Goal: Task Accomplishment & Management: Complete application form

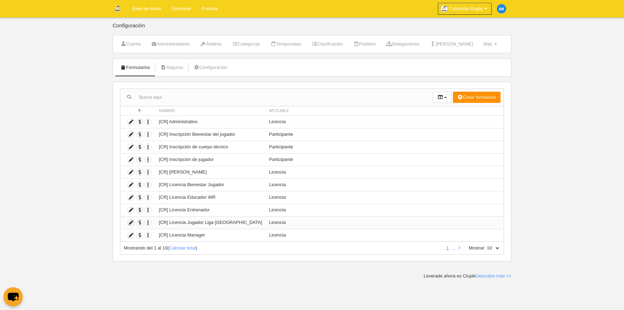
click at [130, 223] on icon at bounding box center [131, 222] width 7 height 7
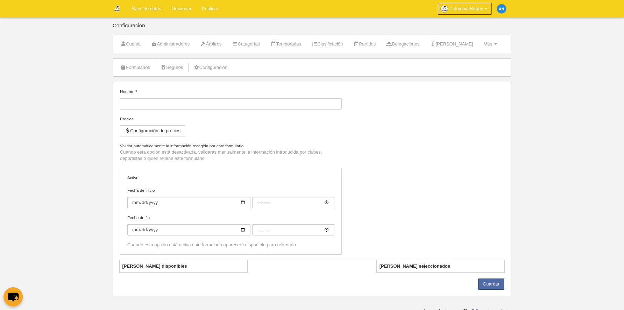
type input "[CR] Licencia Jugador Liga [GEOGRAPHIC_DATA]"
checkbox input "true"
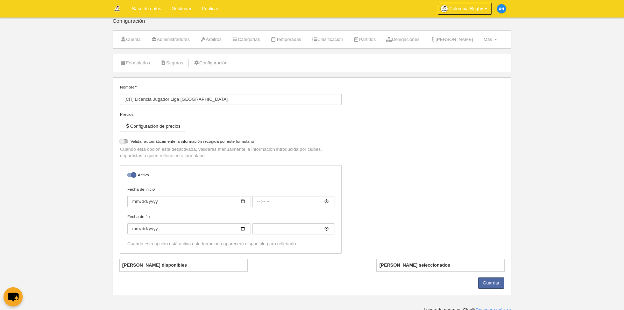
select select "selected"
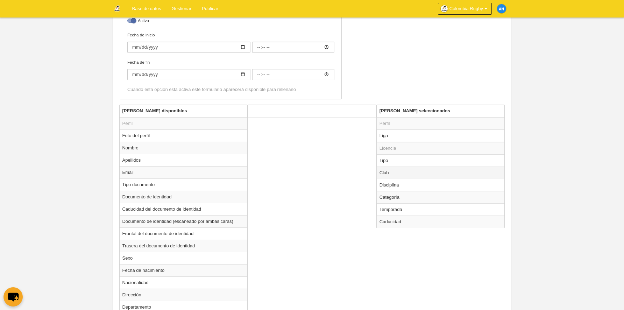
scroll to position [174, 0]
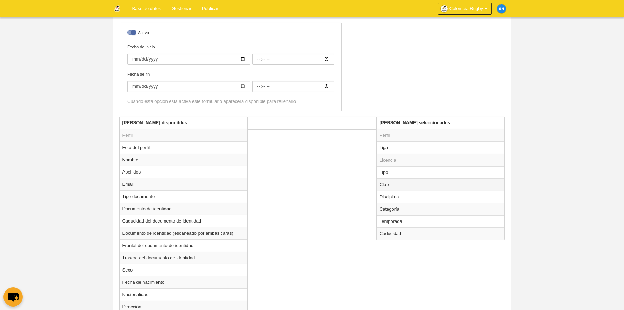
click at [394, 183] on td "Club" at bounding box center [441, 184] width 128 height 12
radio input "true"
select select
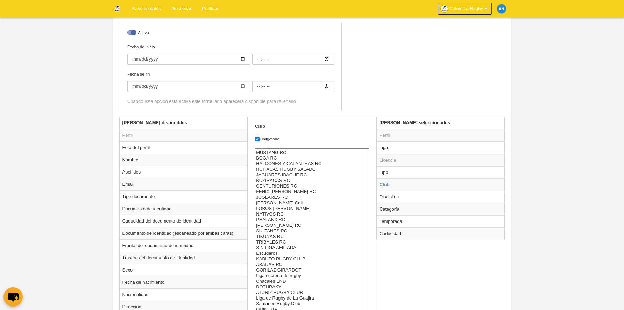
scroll to position [279, 0]
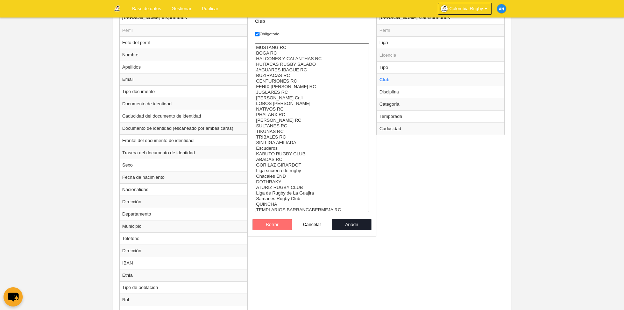
click at [286, 225] on button "Borrar" at bounding box center [273, 224] width 40 height 11
radio input "false"
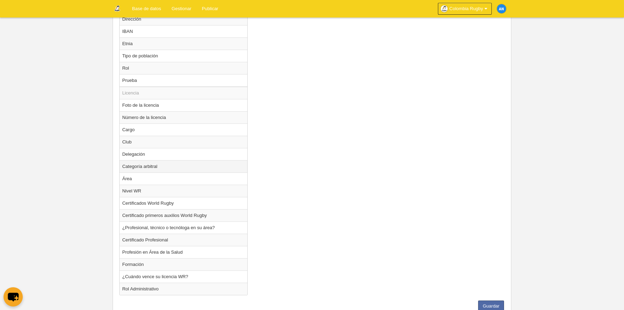
scroll to position [535, 0]
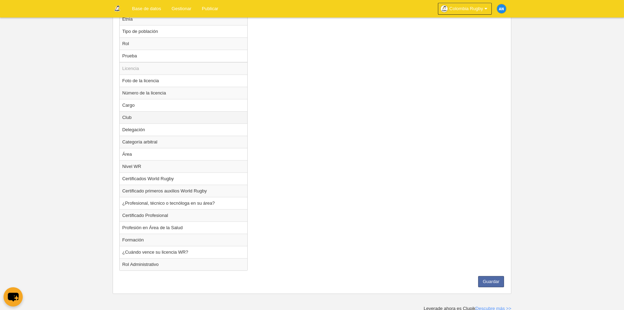
click at [156, 118] on td "Club" at bounding box center [184, 117] width 128 height 12
radio input "true"
select select
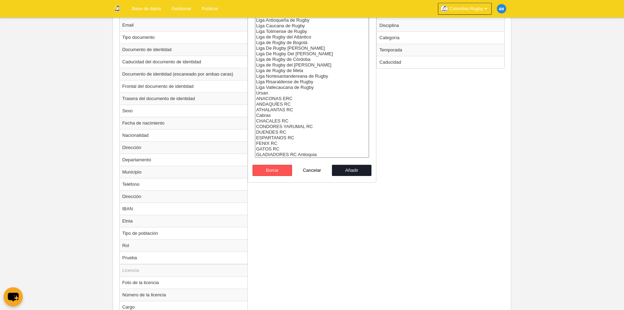
scroll to position [290, 0]
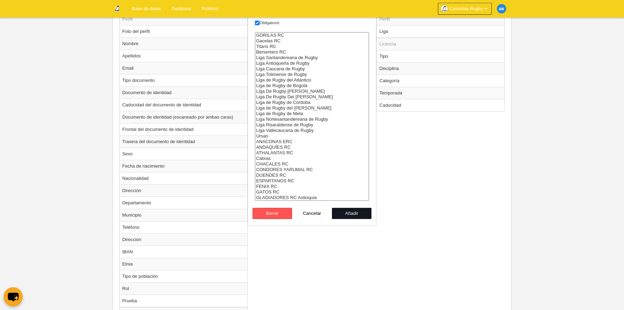
click at [354, 216] on button "Añadir" at bounding box center [352, 213] width 40 height 11
radio input "false"
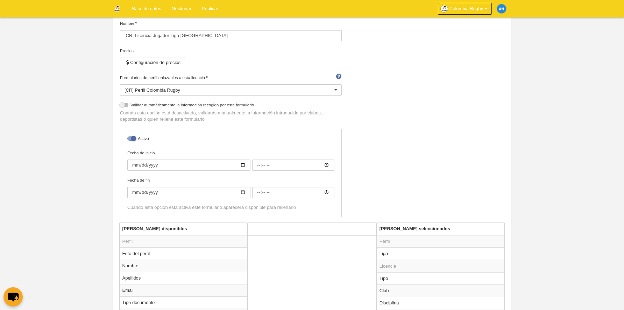
scroll to position [0, 0]
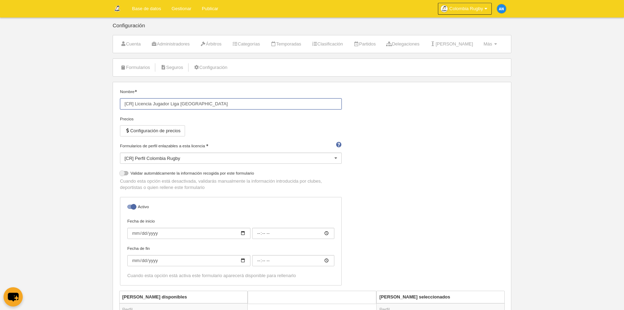
click at [180, 104] on input "[CR] Licencia Jugador Liga [GEOGRAPHIC_DATA]" at bounding box center [231, 103] width 222 height 11
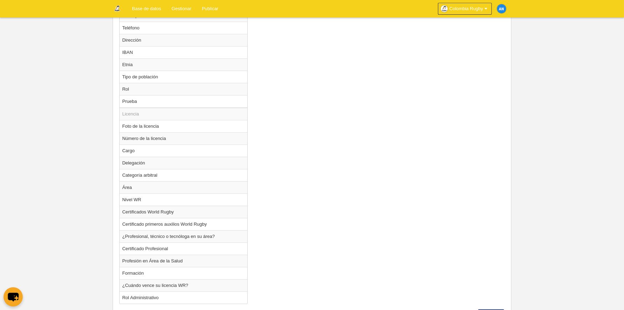
scroll to position [523, 0]
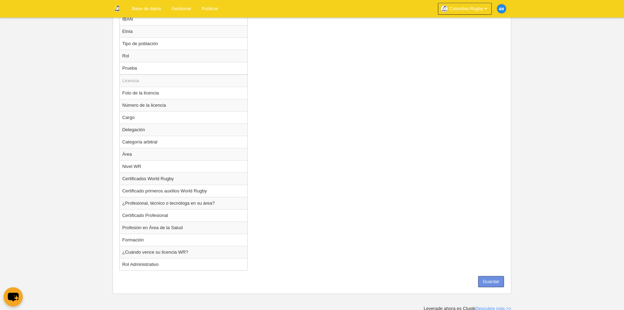
type input "[CR] Licencia Jugador [GEOGRAPHIC_DATA]"
click at [493, 276] on button "Guardar" at bounding box center [491, 281] width 26 height 11
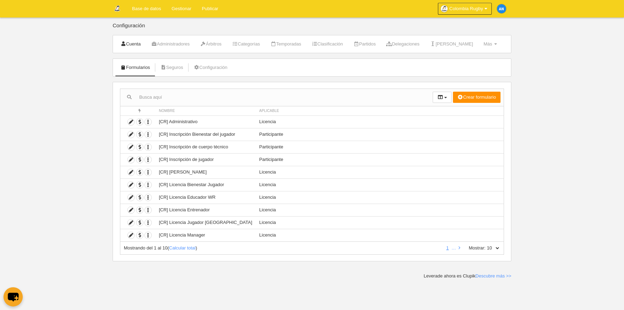
click at [134, 42] on link "Cuenta" at bounding box center [131, 44] width 28 height 10
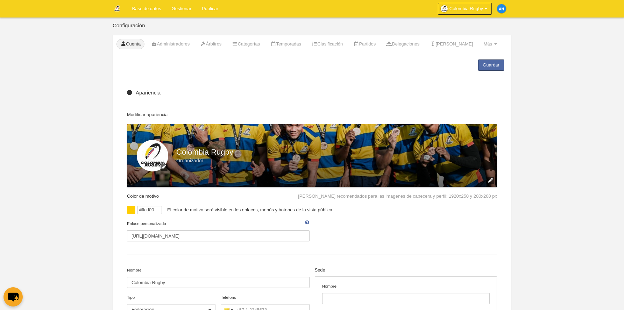
click at [146, 8] on link "Base de datos" at bounding box center [147, 8] width 40 height 17
